Goal: Transaction & Acquisition: Purchase product/service

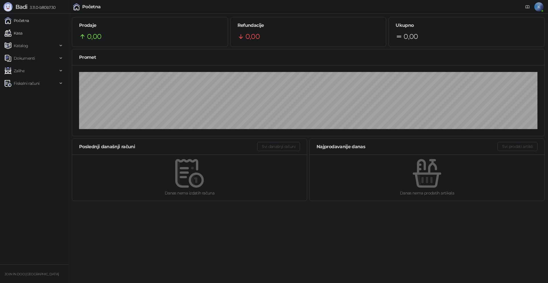
click at [22, 31] on link "Kasa" at bounding box center [14, 32] width 18 height 11
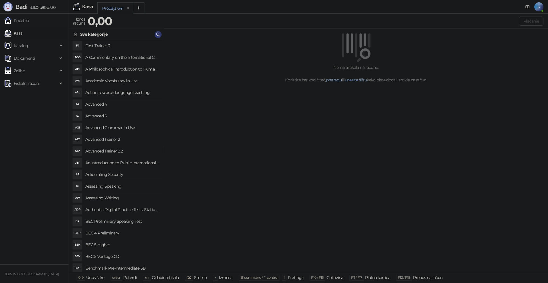
click at [127, 44] on h4 "First Trainer 3" at bounding box center [122, 45] width 74 height 9
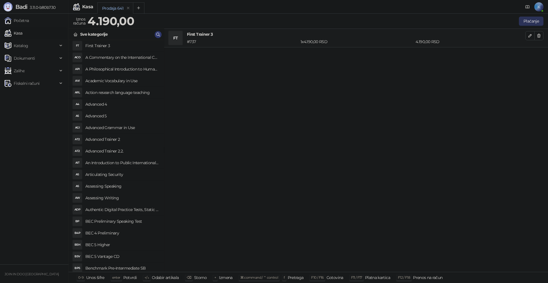
click at [535, 23] on button "Plaćanje" at bounding box center [531, 21] width 25 height 9
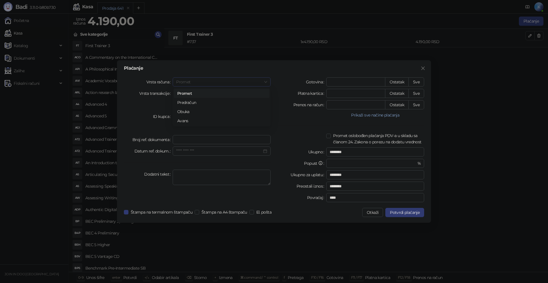
click at [197, 81] on span "Promet" at bounding box center [221, 82] width 91 height 9
click at [197, 85] on span "Promet" at bounding box center [221, 82] width 91 height 9
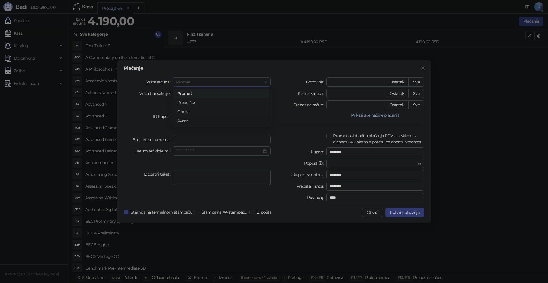
click at [184, 119] on div "Avans" at bounding box center [221, 121] width 89 height 6
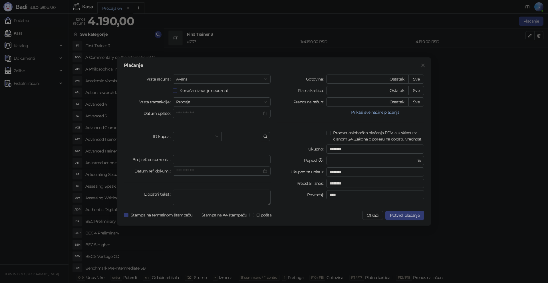
click at [215, 89] on span "Konačan iznos je nepoznat" at bounding box center [203, 90] width 53 height 6
click at [194, 100] on span "Prodaja" at bounding box center [221, 102] width 91 height 9
click at [373, 216] on button "Otkaži" at bounding box center [372, 215] width 21 height 9
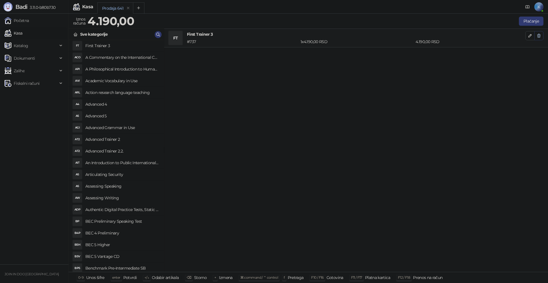
click at [539, 35] on icon "button" at bounding box center [539, 35] width 3 height 3
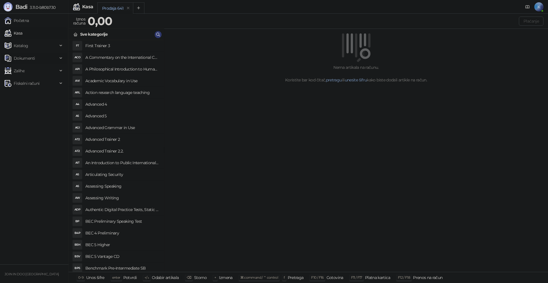
click at [60, 56] on div "Dokumenti" at bounding box center [34, 58] width 66 height 11
click at [43, 69] on link "Ulazni dokumenti" at bounding box center [28, 70] width 42 height 11
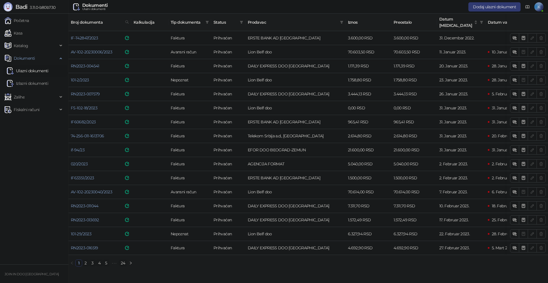
click at [123, 261] on link "24" at bounding box center [123, 263] width 8 height 6
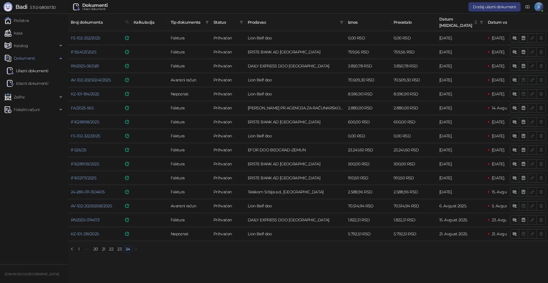
click at [59, 57] on div "Dokumenti" at bounding box center [34, 58] width 66 height 11
click at [59, 45] on div "Katalog" at bounding box center [34, 45] width 66 height 11
click at [52, 69] on span "Zalihe" at bounding box center [31, 70] width 53 height 11
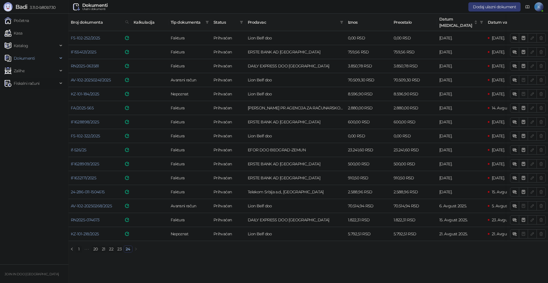
click at [40, 83] on span "Fiskalni računi" at bounding box center [31, 83] width 53 height 11
click at [49, 45] on span "Katalog" at bounding box center [31, 45] width 53 height 11
click at [47, 69] on span "Zalihe" at bounding box center [31, 70] width 53 height 11
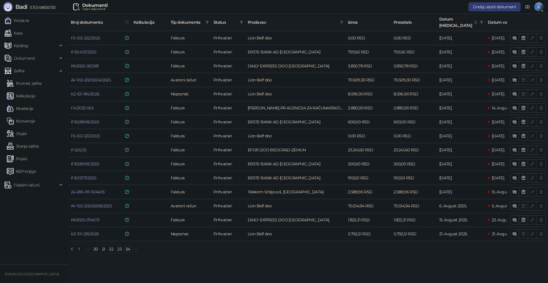
click at [53, 70] on span "Zalihe" at bounding box center [31, 70] width 53 height 11
click at [22, 34] on link "Kasa" at bounding box center [14, 32] width 18 height 11
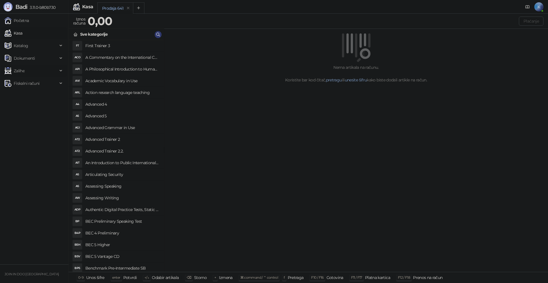
click at [57, 71] on span "Zalihe" at bounding box center [31, 70] width 53 height 11
click at [57, 45] on span "Katalog" at bounding box center [31, 45] width 53 height 11
click at [26, 82] on link "Artikli" at bounding box center [17, 83] width 20 height 11
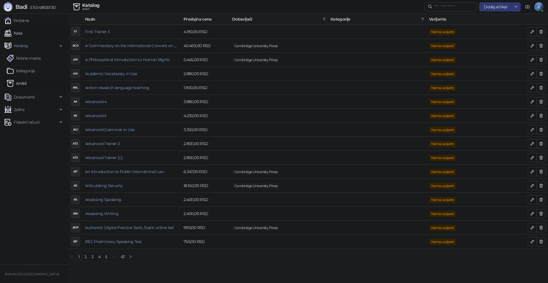
click at [22, 32] on link "Kasa" at bounding box center [14, 32] width 18 height 11
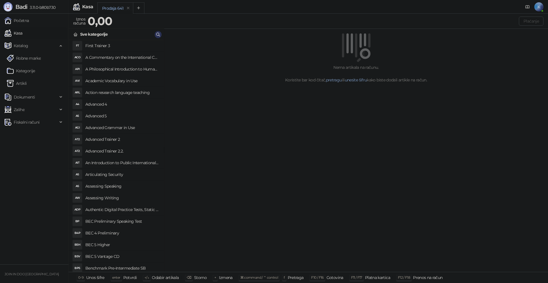
click at [159, 34] on icon "button" at bounding box center [158, 34] width 5 height 5
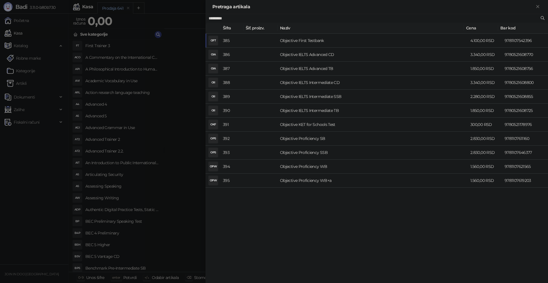
type input "*********"
click at [192, 119] on div at bounding box center [274, 141] width 548 height 283
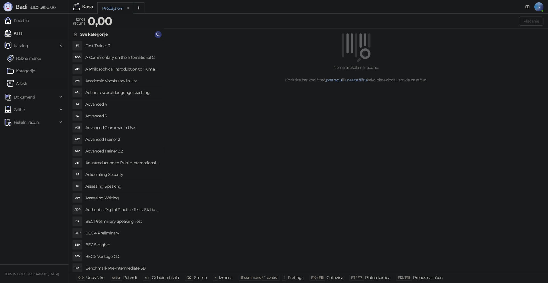
click at [19, 81] on link "Artikli" at bounding box center [17, 83] width 20 height 11
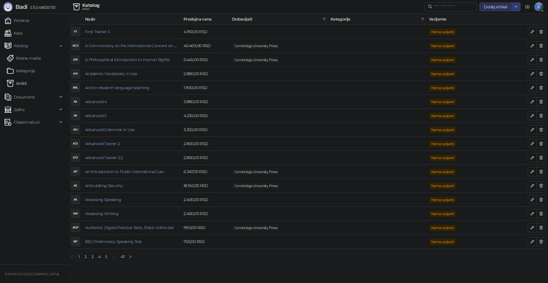
click at [500, 6] on span "Dodaj artikal" at bounding box center [495, 6] width 23 height 5
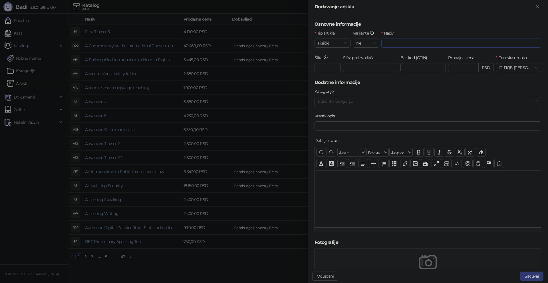
click at [386, 43] on input "Naziv" at bounding box center [462, 43] width 160 height 9
type input "**********"
click at [528, 276] on button "Sačuvaj" at bounding box center [531, 276] width 23 height 9
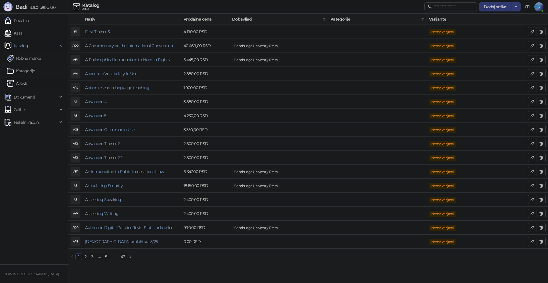
click at [30, 46] on span "Katalog" at bounding box center [31, 45] width 53 height 11
click at [22, 34] on link "Kasa" at bounding box center [14, 32] width 18 height 11
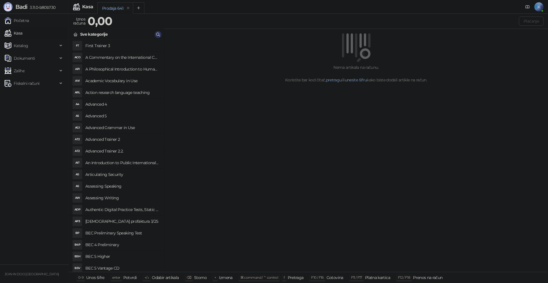
click at [157, 33] on icon "button" at bounding box center [158, 34] width 5 height 5
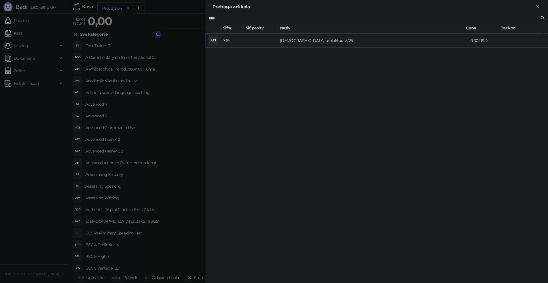
type input "****"
click at [321, 41] on td "[DEMOGRAPHIC_DATA] profaktura 3/25" at bounding box center [373, 41] width 191 height 14
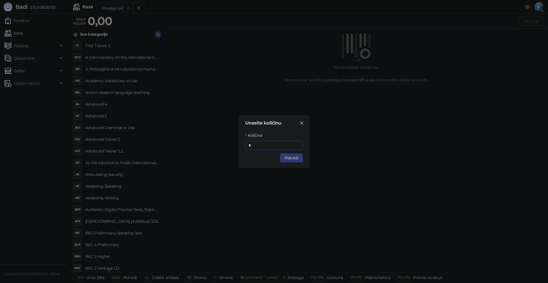
click at [302, 123] on icon "close" at bounding box center [301, 122] width 3 height 3
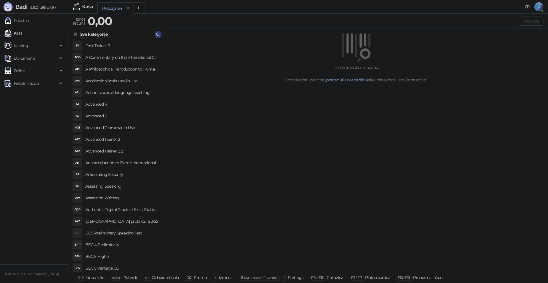
click at [59, 44] on div "Katalog" at bounding box center [34, 45] width 66 height 11
click at [25, 81] on link "Artikli" at bounding box center [17, 83] width 20 height 11
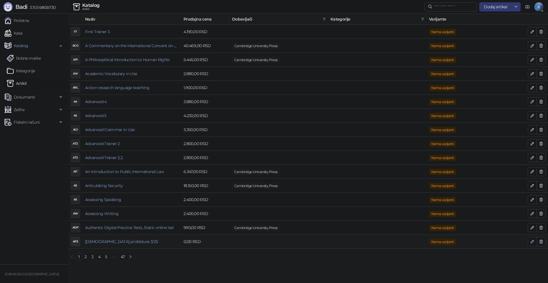
click at [532, 242] on icon "button" at bounding box center [532, 241] width 3 height 3
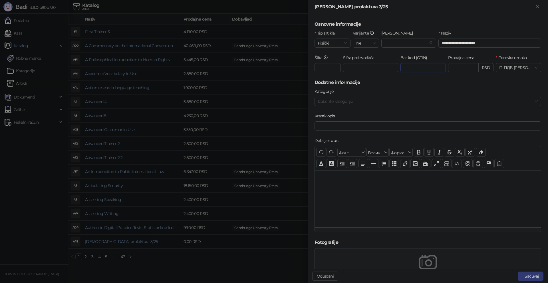
click at [441, 63] on input "Bar kod (GTIN)" at bounding box center [423, 67] width 45 height 9
click at [449, 66] on input "Prodajna cena" at bounding box center [464, 67] width 30 height 9
type input "*********"
click at [528, 274] on button "Sačuvaj" at bounding box center [531, 276] width 26 height 9
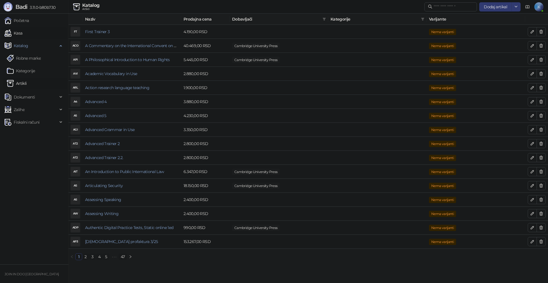
click at [19, 33] on link "Kasa" at bounding box center [14, 32] width 18 height 11
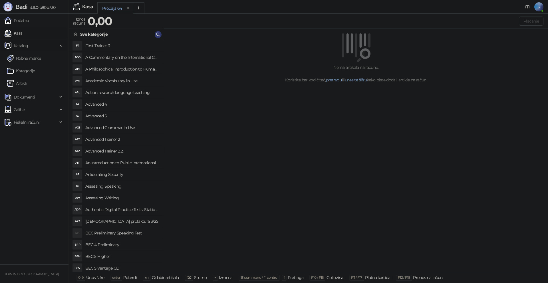
click at [61, 44] on div "Katalog" at bounding box center [34, 45] width 66 height 11
click at [156, 31] on div "Sve kategorije" at bounding box center [116, 34] width 95 height 11
click at [157, 31] on div "Sve kategorije" at bounding box center [116, 34] width 95 height 11
click at [160, 34] on icon "button" at bounding box center [158, 34] width 5 height 5
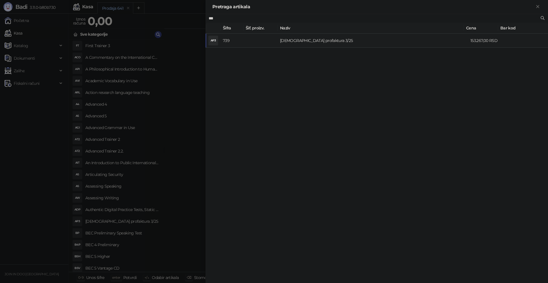
type input "***"
click at [287, 40] on td "[DEMOGRAPHIC_DATA] profaktura 3/25" at bounding box center [373, 41] width 191 height 14
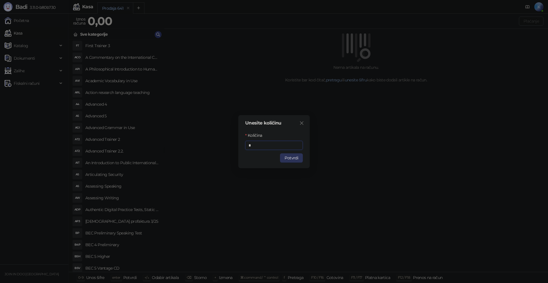
click at [288, 156] on button "Potvrdi" at bounding box center [291, 157] width 23 height 9
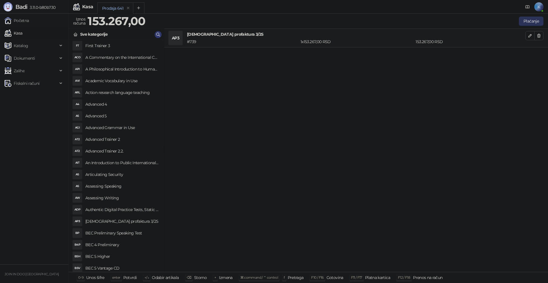
click at [527, 19] on button "Plaćanje" at bounding box center [531, 21] width 25 height 9
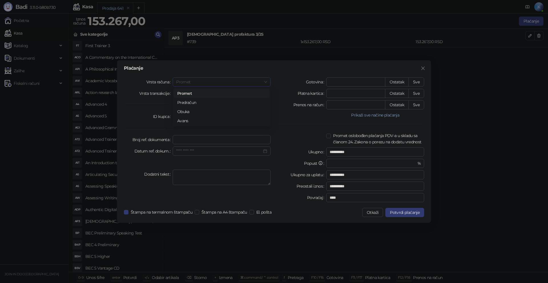
click at [192, 80] on span "Promet" at bounding box center [221, 82] width 91 height 9
click at [188, 119] on div "Avans" at bounding box center [221, 121] width 89 height 6
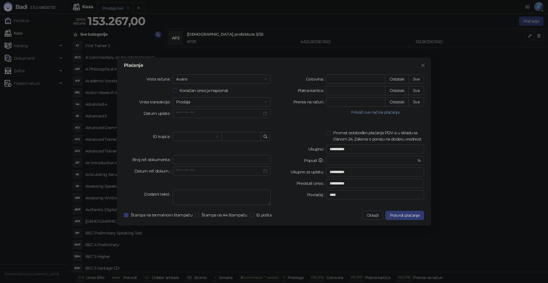
click at [183, 90] on span "Konačan iznos je nepoznat" at bounding box center [203, 90] width 53 height 6
click at [337, 105] on input "*" at bounding box center [356, 102] width 59 height 9
click at [368, 214] on button "Otkaži" at bounding box center [372, 215] width 21 height 9
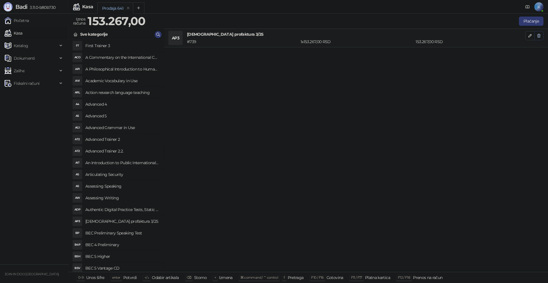
click at [540, 36] on icon "button" at bounding box center [539, 35] width 3 height 3
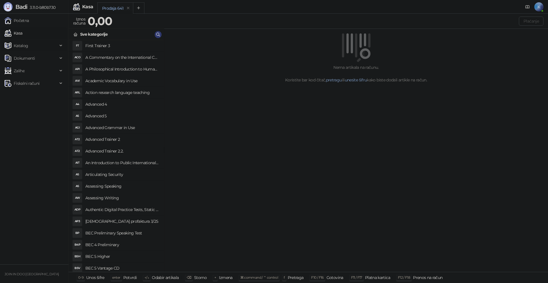
click at [40, 46] on span "Katalog" at bounding box center [31, 45] width 53 height 11
click at [19, 85] on link "Artikli" at bounding box center [17, 83] width 20 height 11
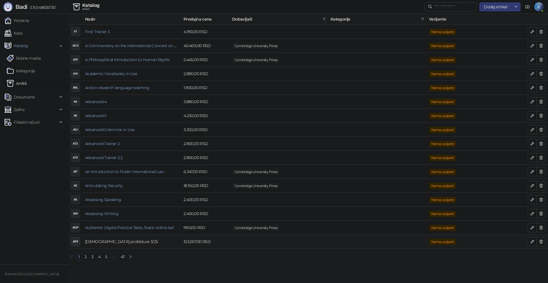
click at [117, 241] on link "[DEMOGRAPHIC_DATA] profaktura 3/25" at bounding box center [121, 241] width 73 height 5
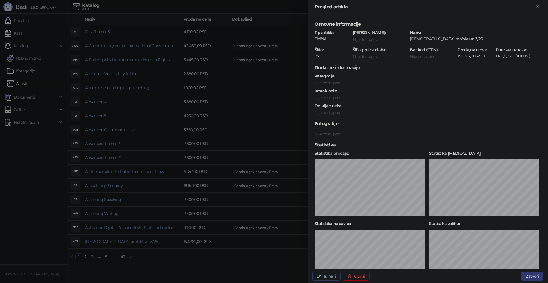
click at [334, 276] on button "Izmeni" at bounding box center [326, 276] width 28 height 9
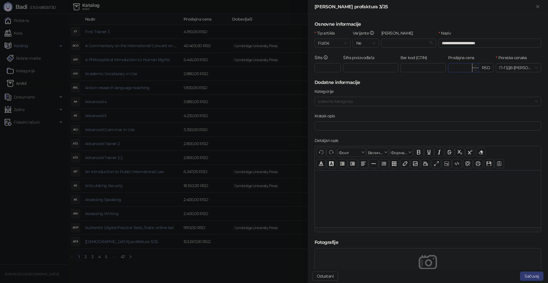
click at [455, 69] on input "*********" at bounding box center [464, 67] width 30 height 9
click at [455, 68] on input "*********" at bounding box center [464, 67] width 30 height 9
click at [538, 274] on button "Sačuvaj" at bounding box center [531, 276] width 23 height 9
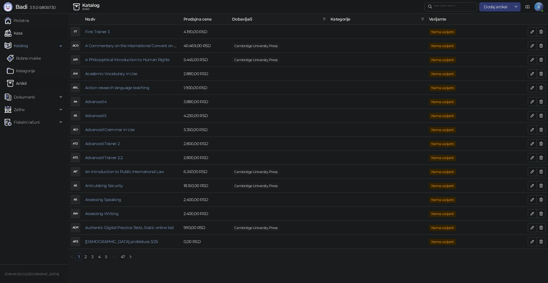
click at [22, 34] on link "Kasa" at bounding box center [14, 32] width 18 height 11
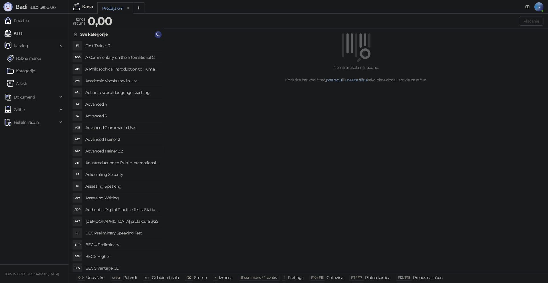
click at [154, 33] on div "Sve kategorije" at bounding box center [116, 34] width 95 height 11
click at [156, 33] on icon "button" at bounding box center [158, 34] width 5 height 5
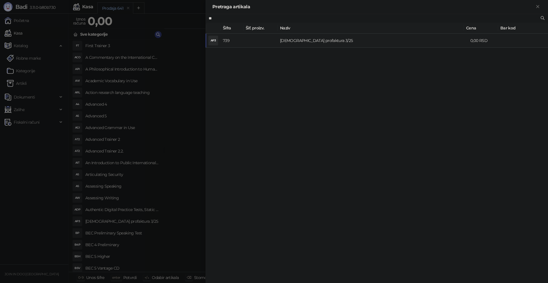
type input "**"
click at [297, 40] on td "[DEMOGRAPHIC_DATA] profaktura 3/25" at bounding box center [373, 41] width 191 height 14
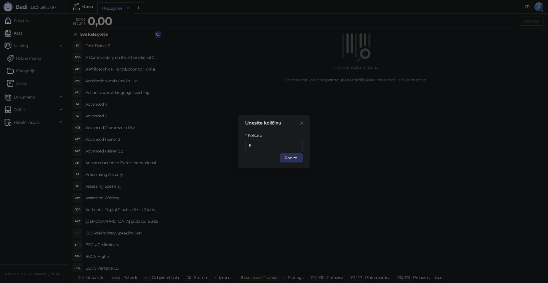
click at [298, 159] on button "Potvrdi" at bounding box center [291, 157] width 23 height 9
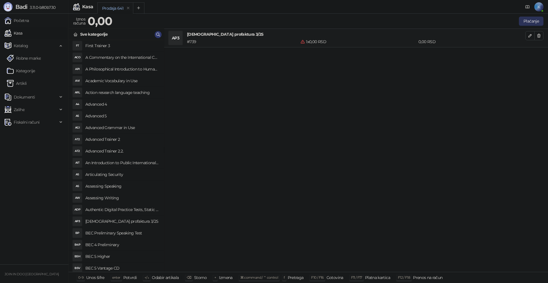
click at [529, 17] on button "Plaćanje" at bounding box center [531, 21] width 25 height 9
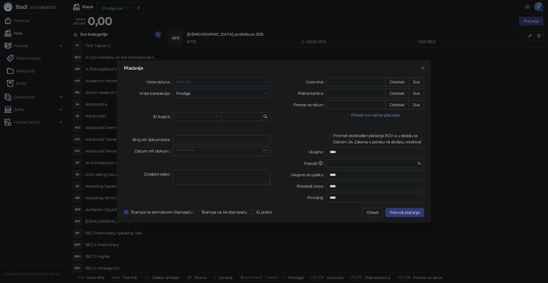
click at [193, 81] on span "Promet" at bounding box center [221, 82] width 91 height 9
click at [184, 119] on div "Avans" at bounding box center [221, 121] width 89 height 6
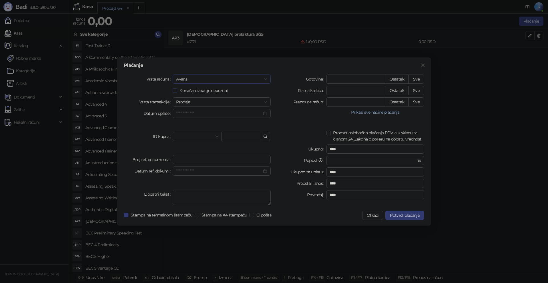
click at [182, 90] on span "Konačan iznos je nepoznat" at bounding box center [203, 90] width 53 height 6
click at [365, 100] on input "*" at bounding box center [356, 102] width 59 height 9
type input "******"
click at [194, 136] on input "search" at bounding box center [194, 136] width 37 height 9
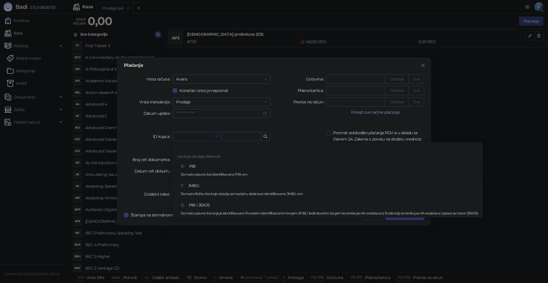
click at [193, 165] on div "10 PIB Domaće pravno lice identifikovano PIB-om" at bounding box center [330, 171] width 298 height 17
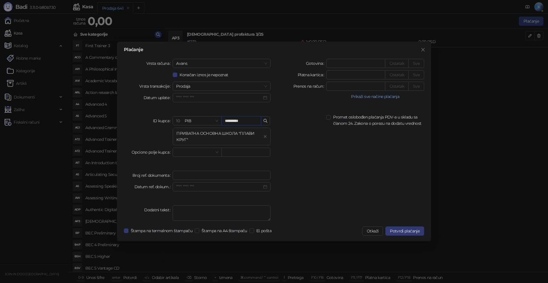
type input "*********"
click at [143, 137] on div "ID kupca" at bounding box center [148, 130] width 49 height 29
click at [184, 97] on input "Datum uplate" at bounding box center [219, 98] width 86 height 6
click at [131, 112] on div "Vrsta računa [PERSON_NAME] Konačan iznos je nepoznat Vrsta transakcije Prodaja …" at bounding box center [198, 141] width 154 height 164
click at [408, 231] on span "Potvrdi plaćanje" at bounding box center [405, 231] width 30 height 5
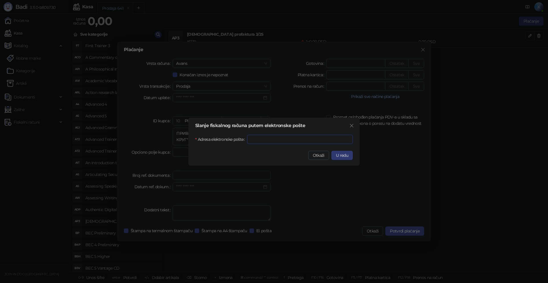
click at [269, 141] on input "Adresa elektronske pošte" at bounding box center [300, 139] width 106 height 9
paste input "**********"
type input "**********"
click at [346, 154] on span "U redu" at bounding box center [342, 155] width 12 height 5
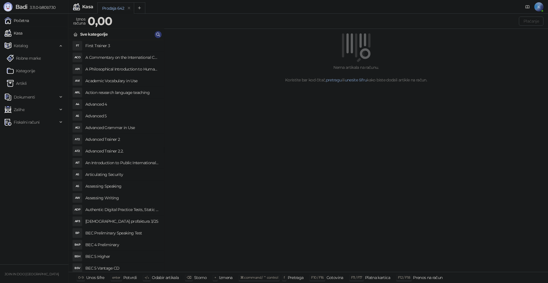
click at [17, 20] on link "Početna" at bounding box center [17, 20] width 25 height 11
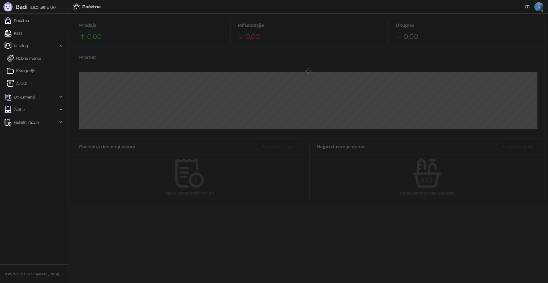
click at [58, 46] on div "Katalog" at bounding box center [34, 45] width 66 height 11
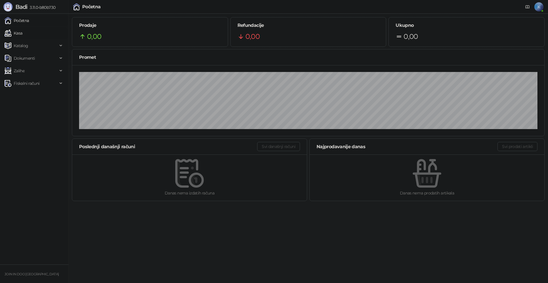
click at [22, 31] on link "Kasa" at bounding box center [14, 32] width 18 height 11
